Goal: Task Accomplishment & Management: Manage account settings

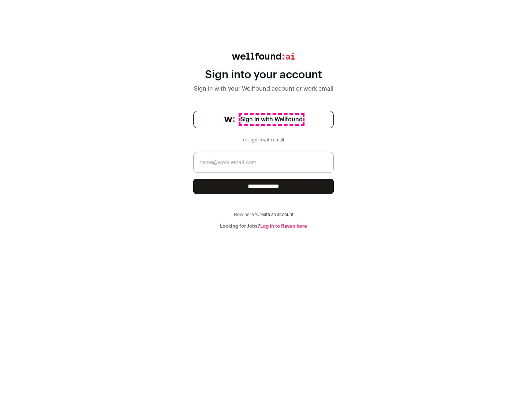
click at [271, 120] on span "Sign in with Wellfound" at bounding box center [271, 119] width 62 height 9
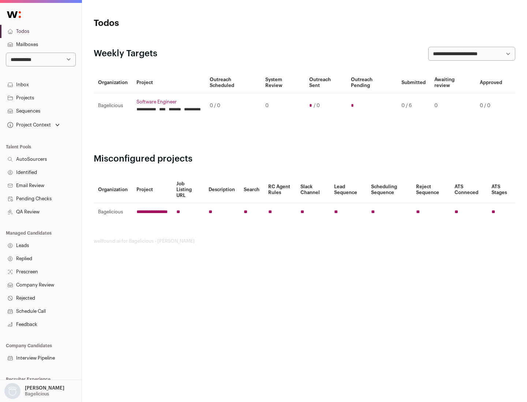
click at [41, 98] on link "Projects" at bounding box center [41, 97] width 82 height 13
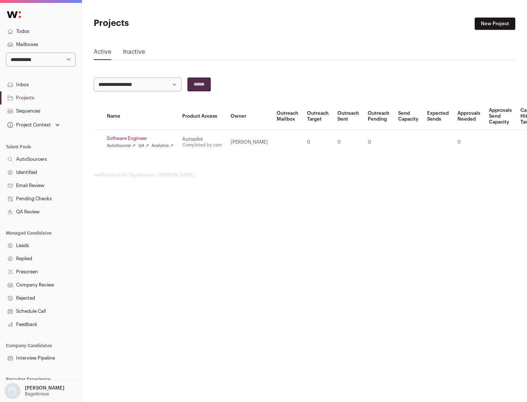
click at [142, 139] on link "Software Engineer" at bounding box center [140, 139] width 67 height 6
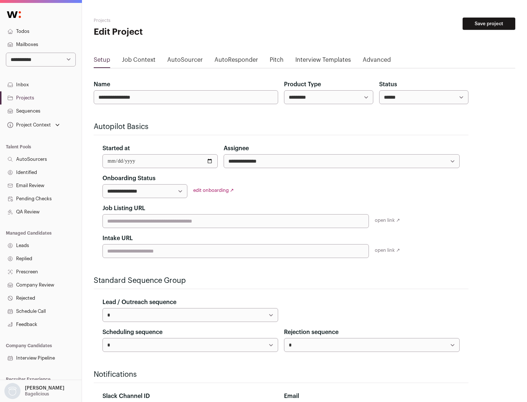
click at [489, 24] on button "Save project" at bounding box center [488, 24] width 53 height 12
